Goal: Task Accomplishment & Management: Complete application form

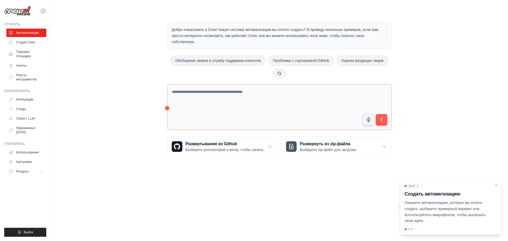
click at [108, 89] on div "Добро пожаловать в Crew! Какую систему автоматизации вы хотите создать? Я приве…" at bounding box center [279, 89] width 440 height 151
click at [282, 73] on button at bounding box center [279, 72] width 13 height 9
click at [28, 67] on link "Агенты" at bounding box center [27, 65] width 40 height 8
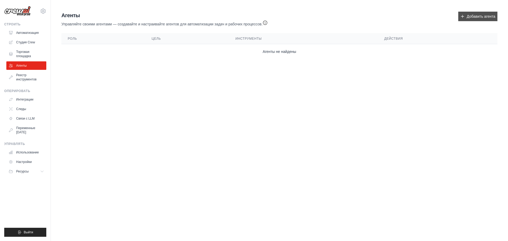
click at [485, 18] on font "Добавить агента" at bounding box center [480, 16] width 29 height 5
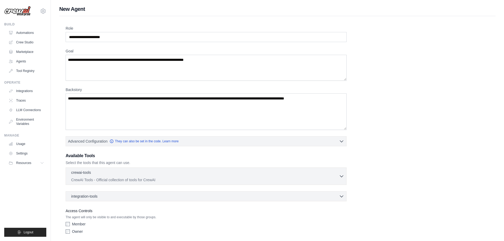
click at [160, 24] on div "Role Goal [GEOGRAPHIC_DATA] Advanced Configuration They can also be set in the …" at bounding box center [277, 135] width 436 height 238
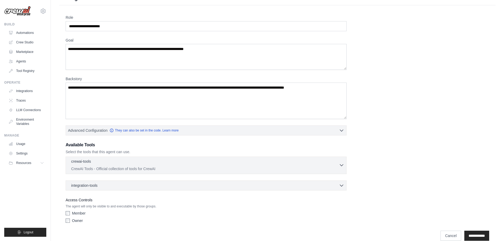
scroll to position [19, 0]
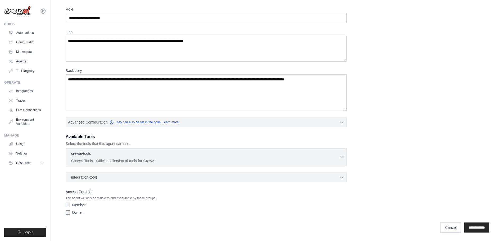
click at [77, 213] on label "Owner" at bounding box center [77, 212] width 11 height 5
click at [468, 231] on input "**********" at bounding box center [476, 227] width 25 height 10
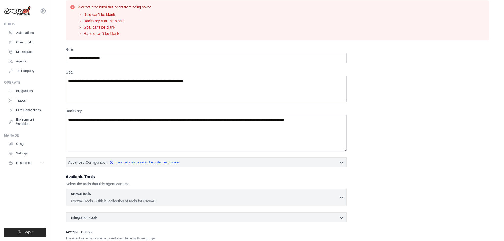
scroll to position [0, 0]
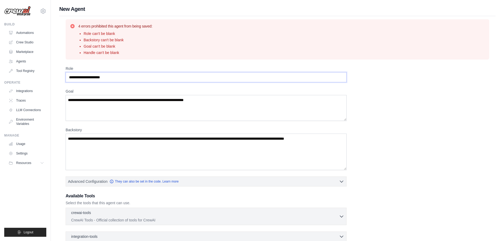
click at [119, 77] on input "Role" at bounding box center [206, 77] width 281 height 10
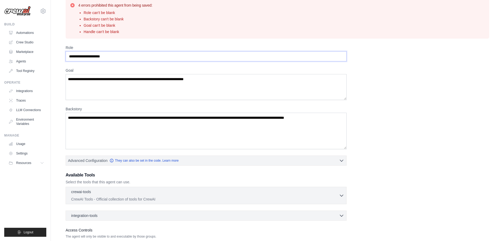
scroll to position [59, 0]
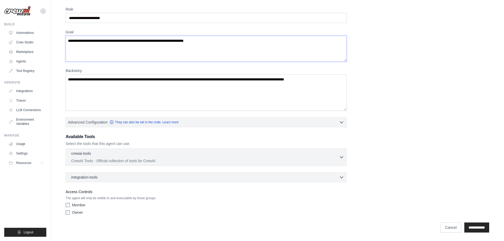
click at [126, 56] on textarea "Goal" at bounding box center [206, 49] width 281 height 26
click at [124, 103] on textarea "Backstory" at bounding box center [206, 92] width 281 height 36
click at [109, 154] on div "crewai-tools 0 selected" at bounding box center [205, 153] width 268 height 6
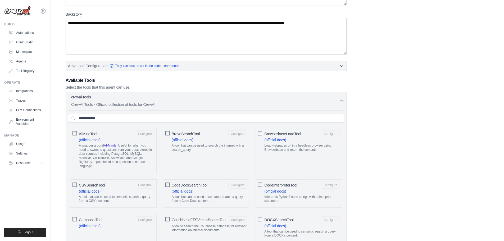
scroll to position [191, 0]
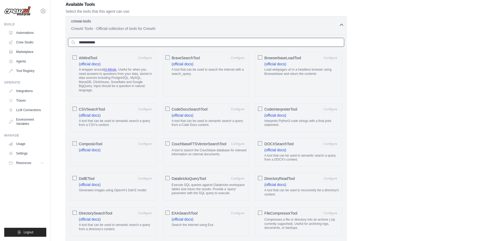
click at [141, 43] on input "text" at bounding box center [206, 42] width 276 height 9
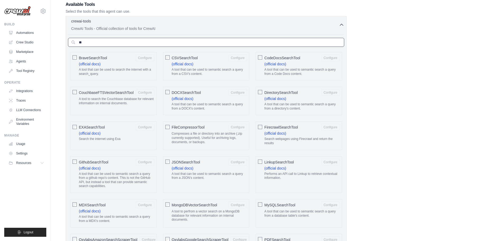
type input "*"
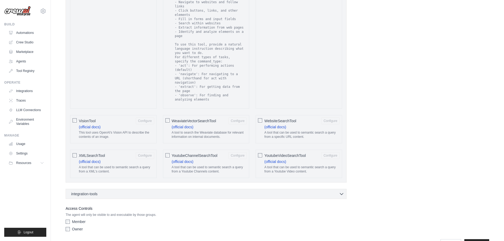
scroll to position [950, 0]
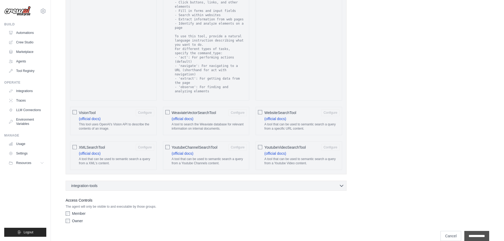
click at [479, 231] on input "**********" at bounding box center [476, 236] width 25 height 10
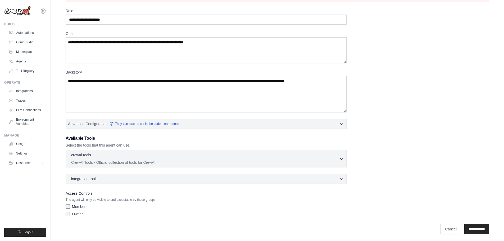
scroll to position [59, 0]
